Goal: Transaction & Acquisition: Subscribe to service/newsletter

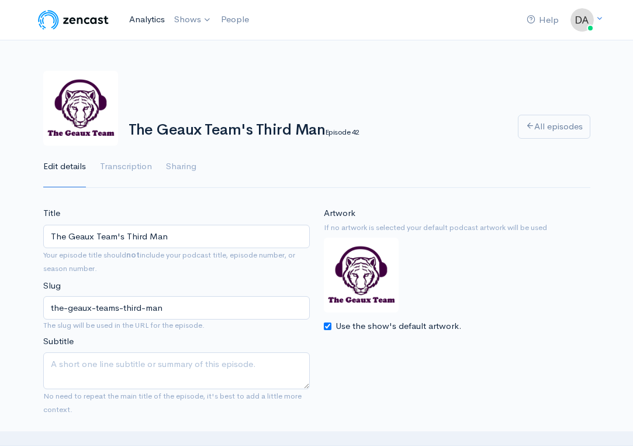
click at [142, 18] on link "Analytics" at bounding box center [147, 19] width 45 height 25
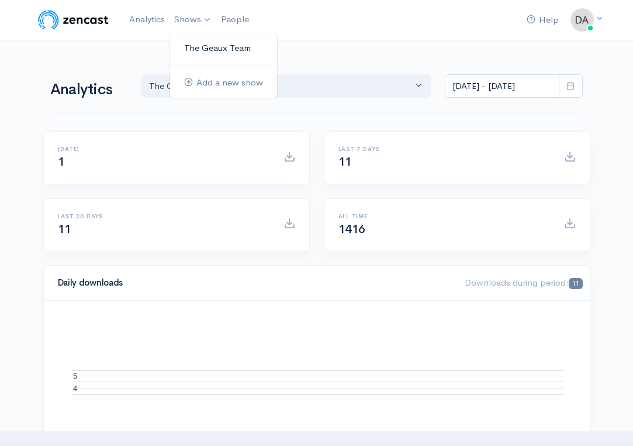
click at [195, 48] on link "The Geaux Team" at bounding box center [223, 48] width 107 height 20
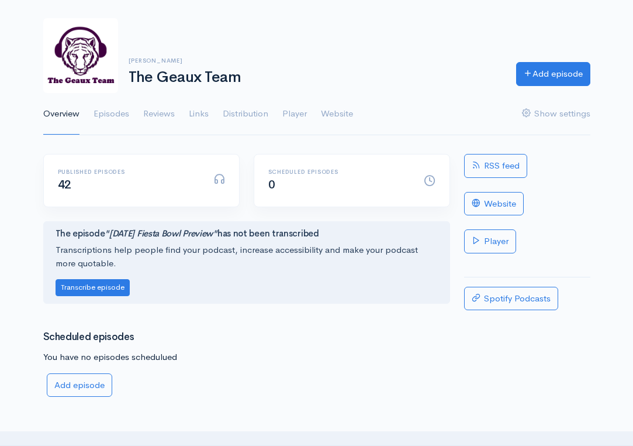
scroll to position [51, 0]
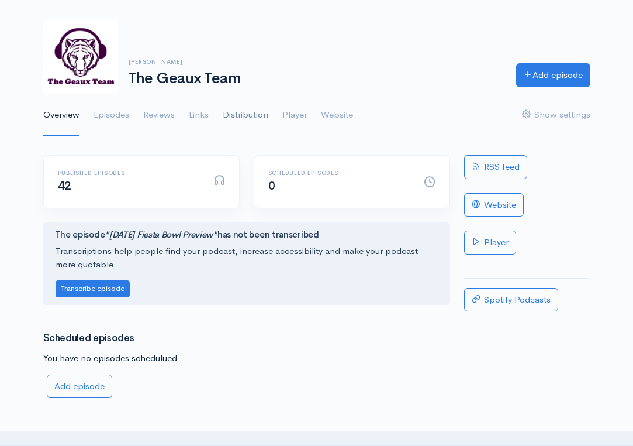
click at [252, 112] on link "Distribution" at bounding box center [246, 115] width 46 height 42
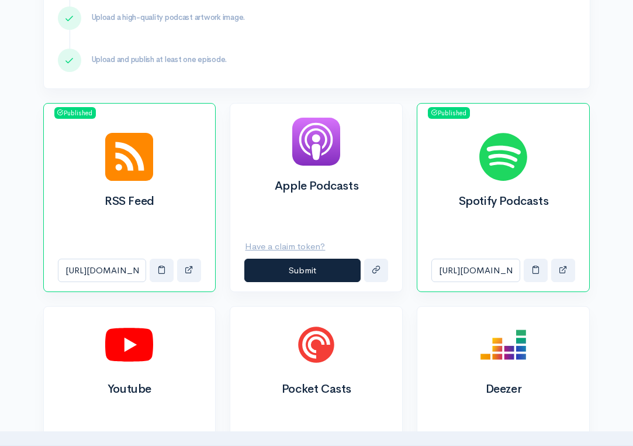
scroll to position [303, 0]
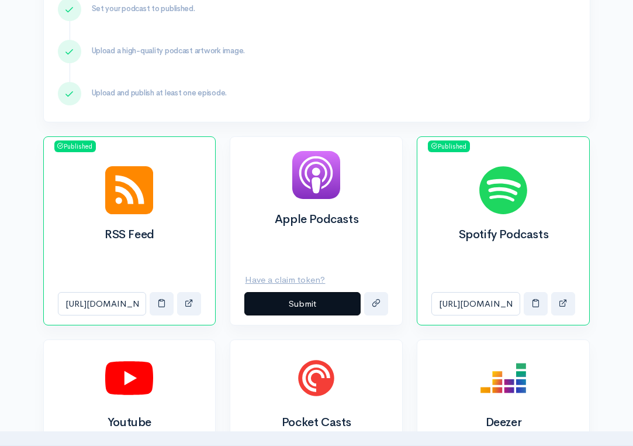
click at [321, 309] on button "Submit" at bounding box center [302, 304] width 116 height 24
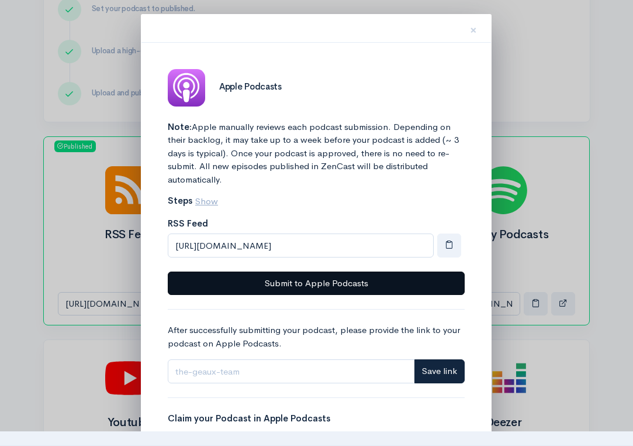
click at [323, 283] on button "Submit to Apple Podcasts" at bounding box center [316, 283] width 297 height 24
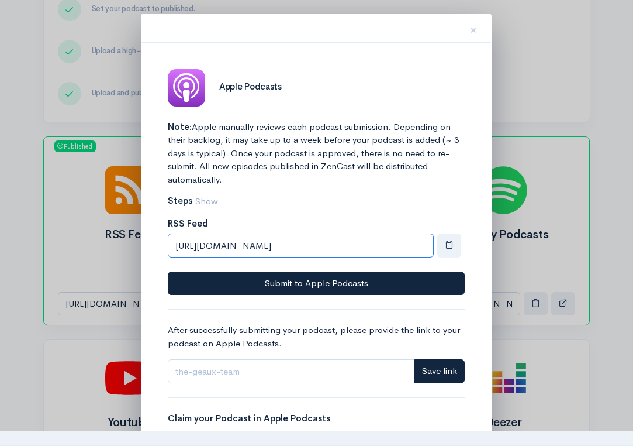
click at [288, 243] on input "[URL][DOMAIN_NAME]" at bounding box center [301, 245] width 266 height 24
click at [478, 30] on button "×" at bounding box center [473, 28] width 35 height 37
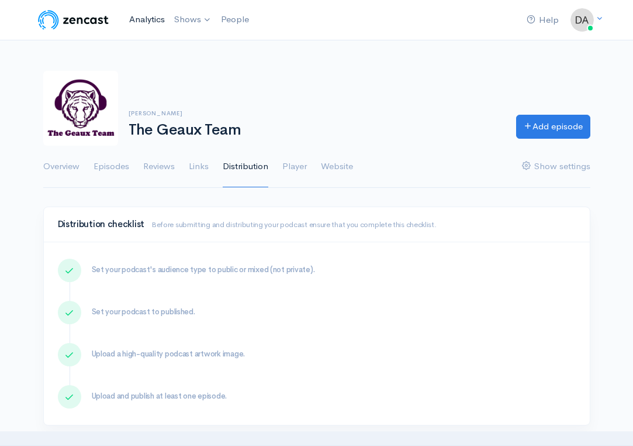
scroll to position [0, 0]
click at [156, 16] on link "Analytics" at bounding box center [147, 19] width 45 height 25
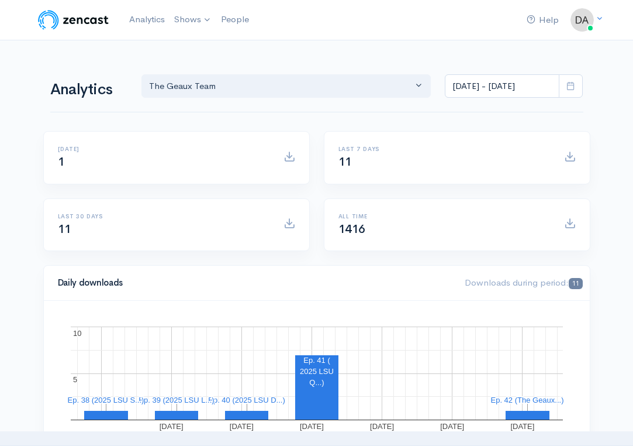
click at [318, 383] on rect "A chart." at bounding box center [316, 371] width 43 height 30
